Goal: Communication & Community: Answer question/provide support

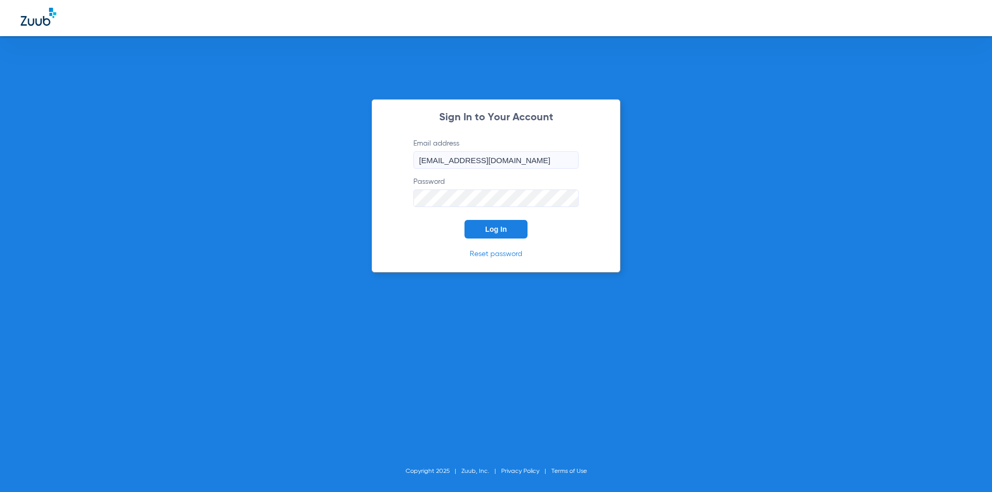
click at [493, 235] on button "Log In" at bounding box center [495, 229] width 63 height 19
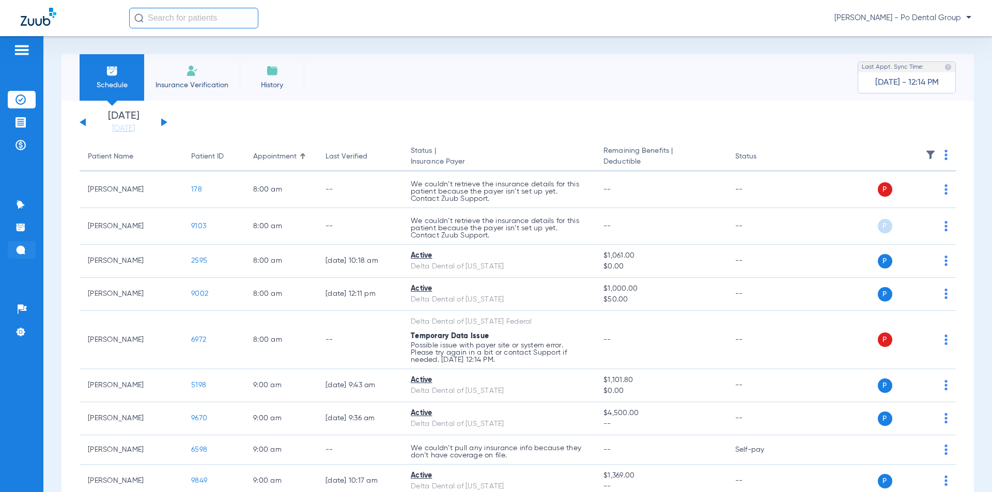
click at [23, 258] on li "Messages 2" at bounding box center [22, 250] width 28 height 18
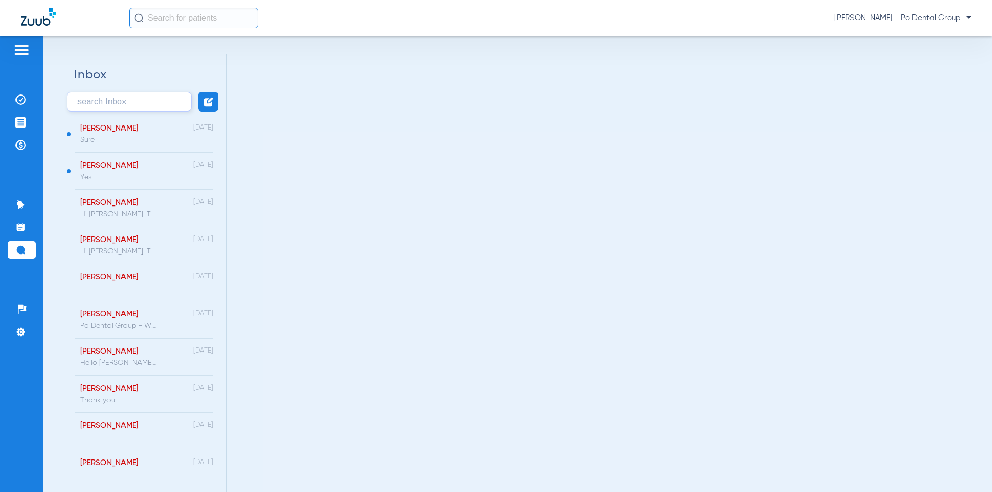
click at [137, 100] on input "text" at bounding box center [129, 102] width 125 height 20
type input "p"
type input "ru"
drag, startPoint x: 77, startPoint y: 110, endPoint x: 52, endPoint y: 109, distance: 25.3
click at [52, 109] on div "Inbox ru [PERSON_NAME] [DATE] [PERSON_NAME] Dental Group - Welcome to Zuub Trea…" at bounding box center [517, 264] width 948 height 456
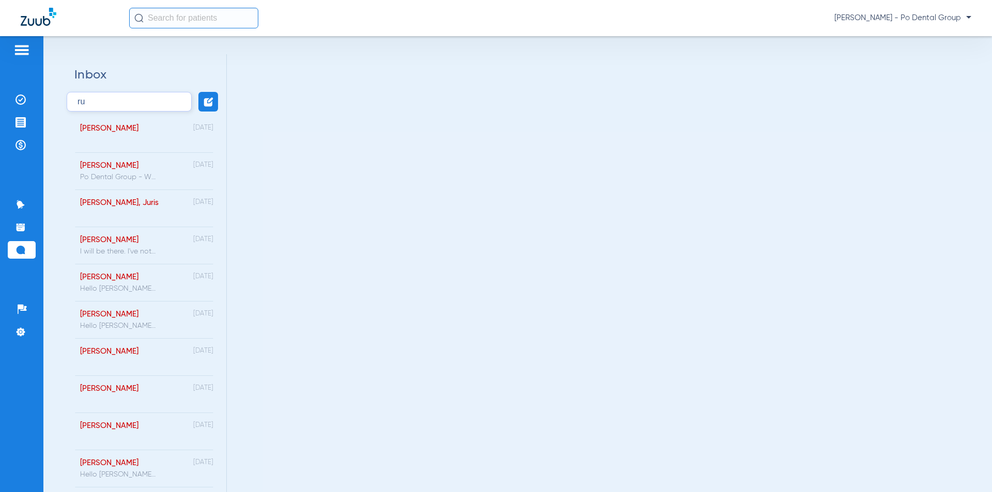
click at [65, 105] on div "ru" at bounding box center [143, 102] width 165 height 20
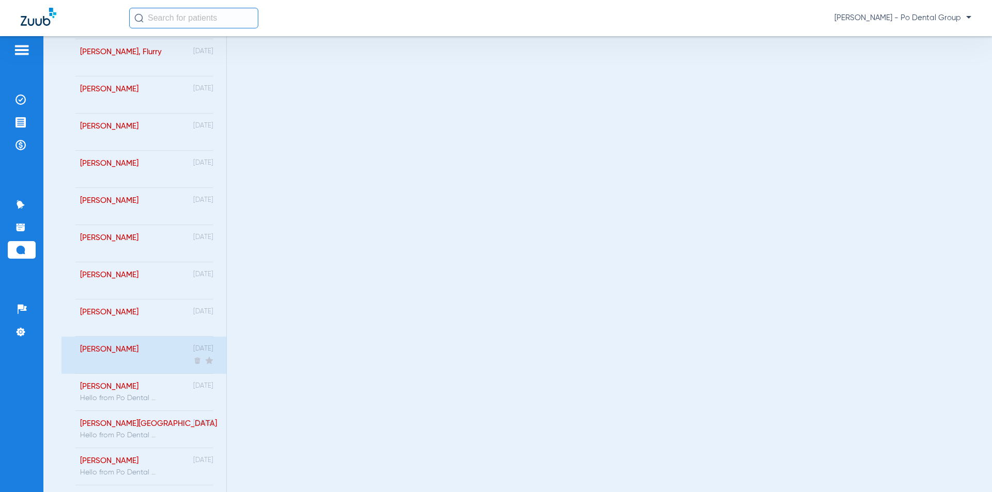
scroll to position [23375, 0]
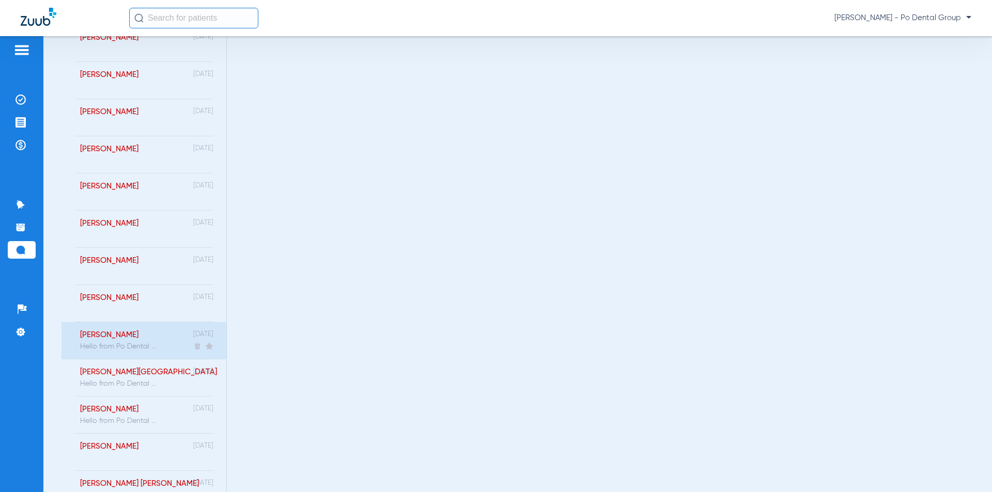
click at [136, 348] on div "Hello from Po Dental Group. Hope we find you well. I'm reaching out to see if I…" at bounding box center [118, 347] width 77 height 8
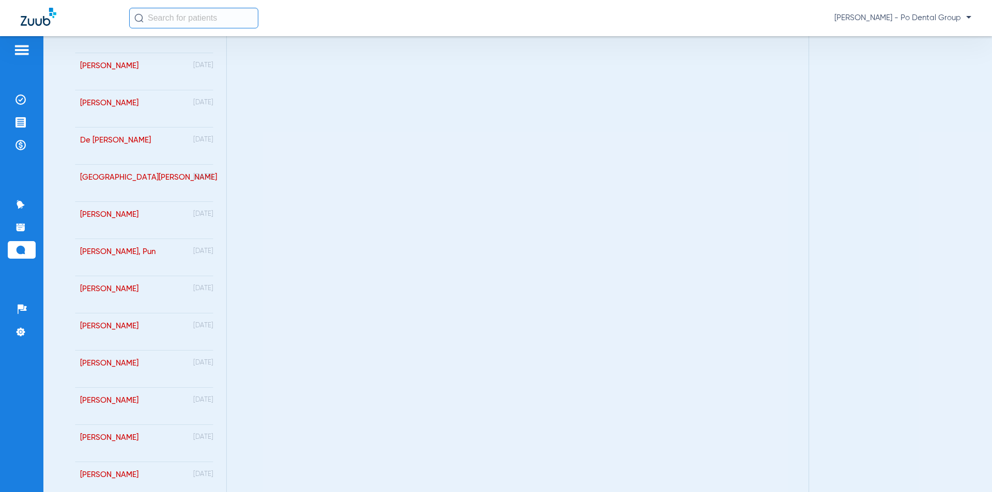
scroll to position [0, 0]
